Goal: Task Accomplishment & Management: Manage account settings

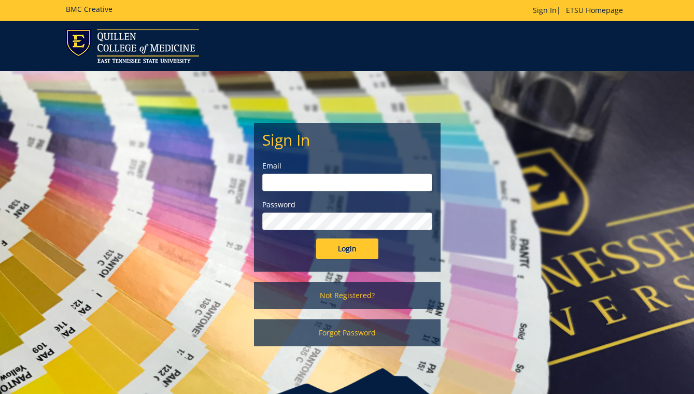
click at [337, 178] on input "email" at bounding box center [347, 183] width 170 height 18
type input "[EMAIL_ADDRESS][DOMAIN_NAME]"
click at [341, 246] on input "Login" at bounding box center [347, 248] width 62 height 21
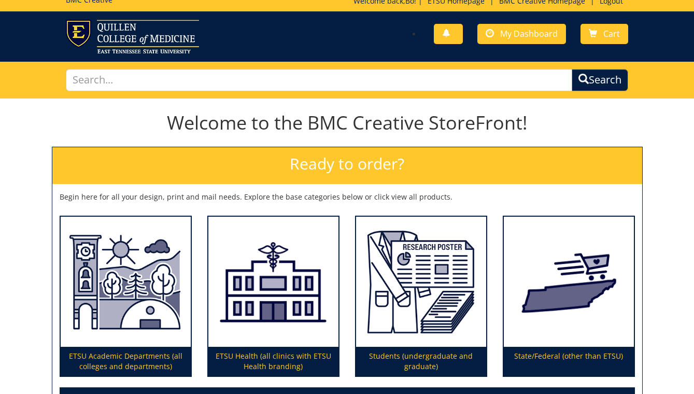
scroll to position [10, 0]
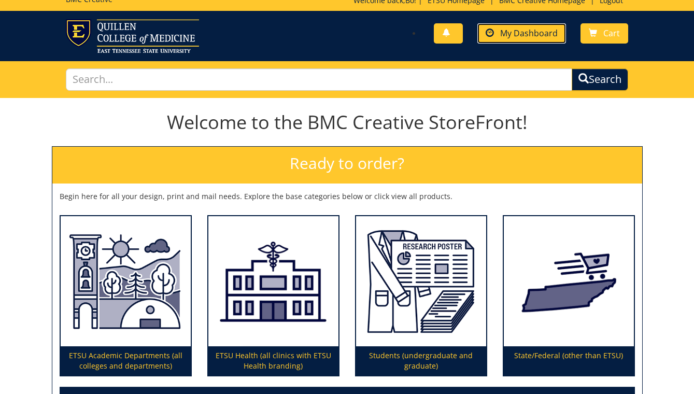
click at [519, 35] on span "My Dashboard" at bounding box center [529, 32] width 58 height 11
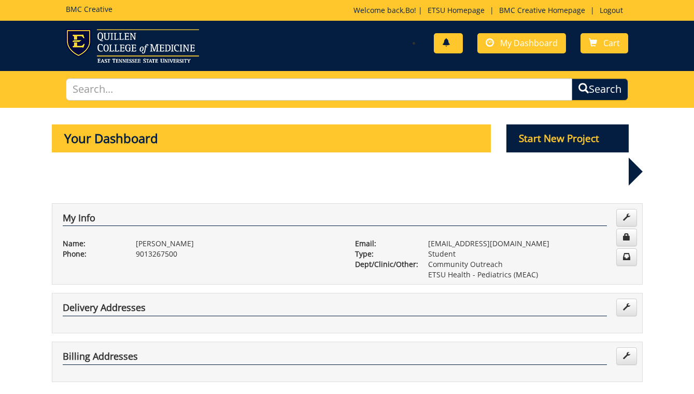
click at [454, 44] on link at bounding box center [448, 43] width 29 height 20
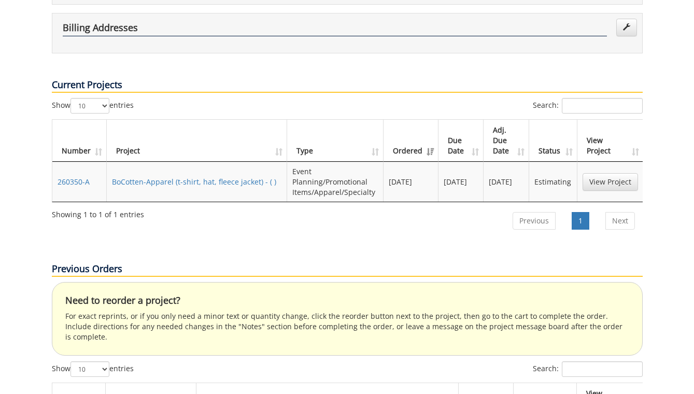
scroll to position [326, 0]
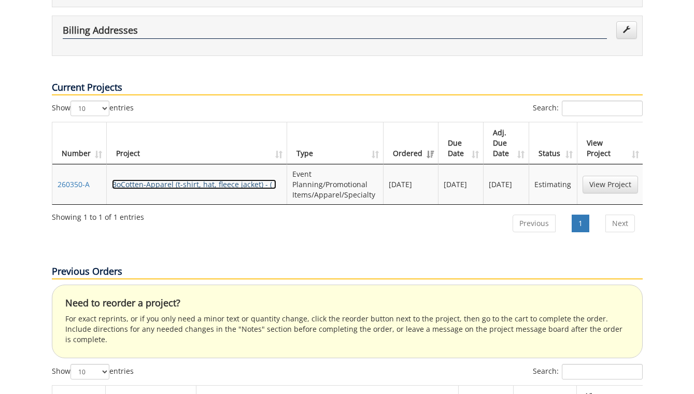
click at [174, 179] on link "BoCotten-Apparel (t-shirt, hat, fleece jacket) - ( )" at bounding box center [194, 184] width 164 height 10
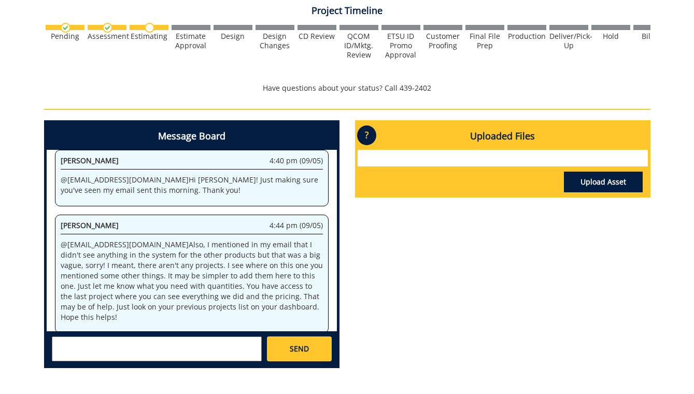
scroll to position [388, 0]
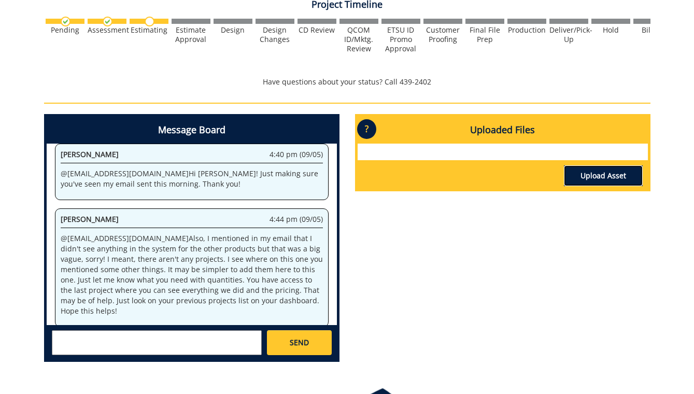
click at [595, 175] on link "Upload Asset" at bounding box center [603, 175] width 79 height 21
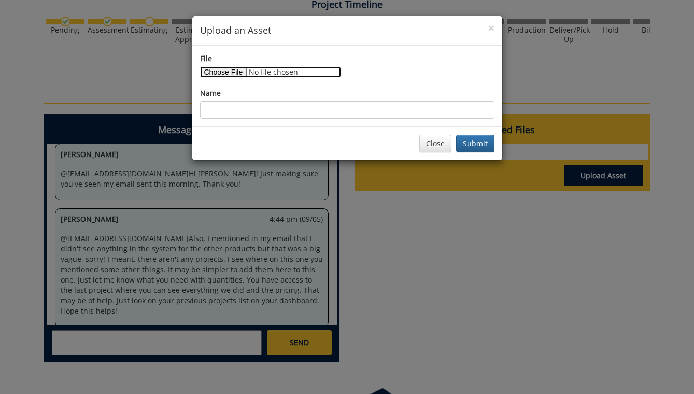
click at [221, 72] on input "File" at bounding box center [270, 71] width 141 height 11
click at [440, 152] on div "Close Submit" at bounding box center [347, 143] width 310 height 34
click at [440, 149] on button "Close" at bounding box center [435, 144] width 32 height 18
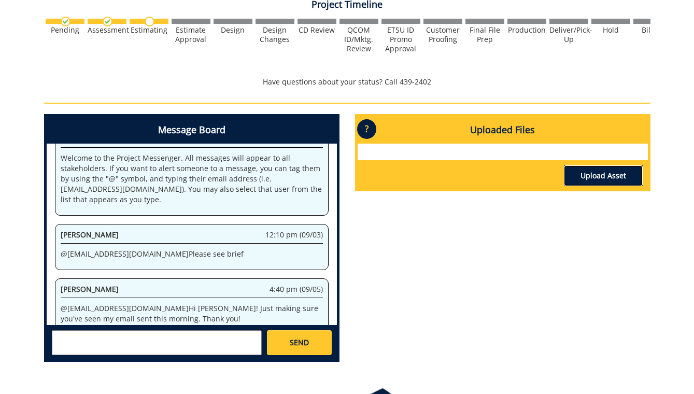
scroll to position [159, 0]
